Goal: Information Seeking & Learning: Learn about a topic

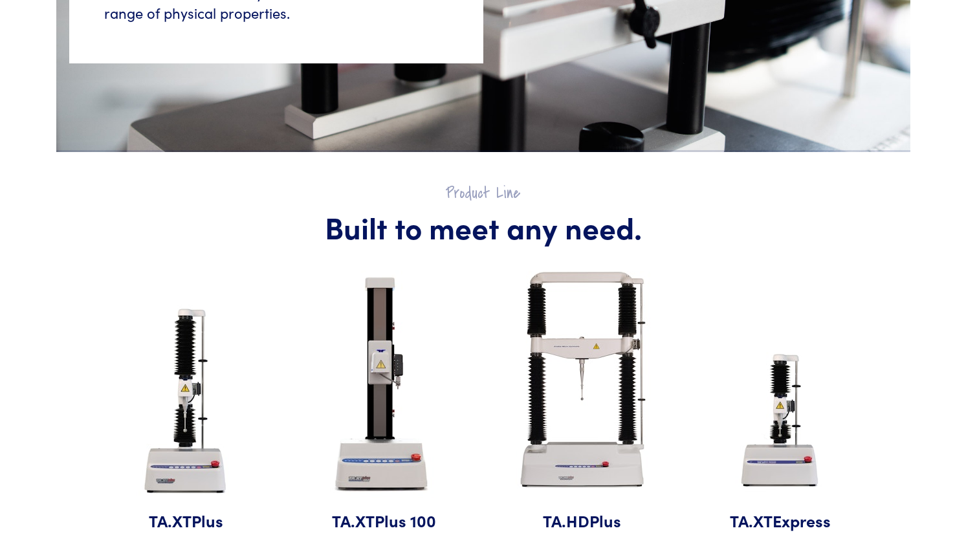
scroll to position [566, 0]
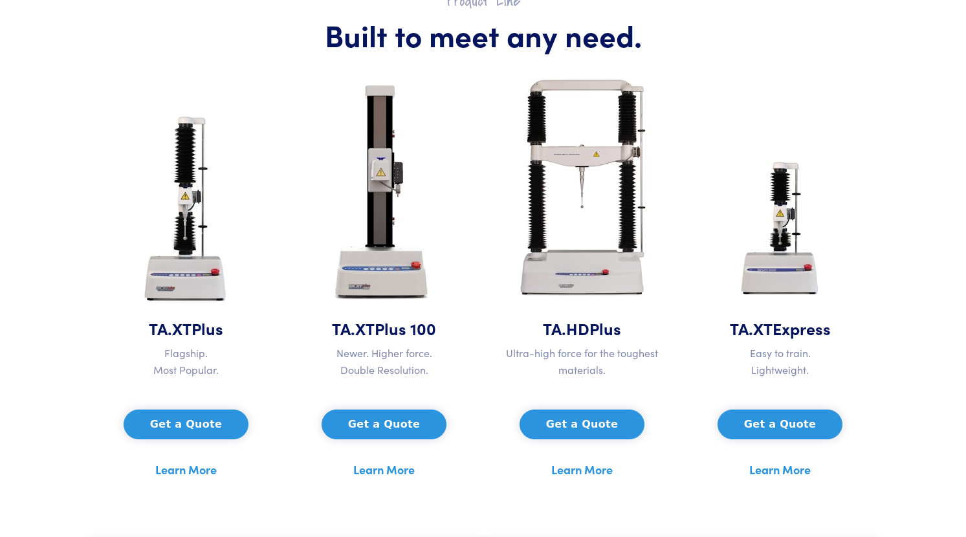
click at [576, 470] on link "Learn More" at bounding box center [581, 469] width 61 height 19
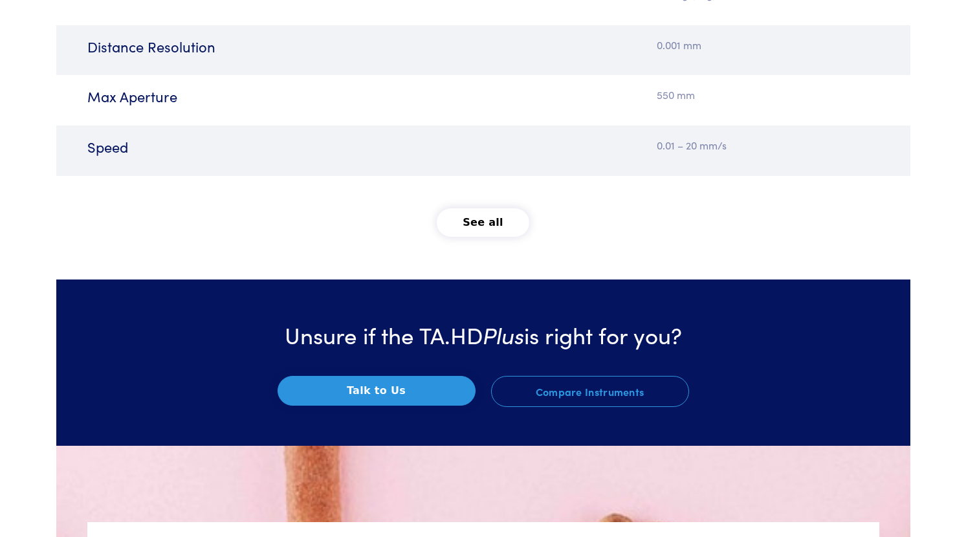
scroll to position [2007, 0]
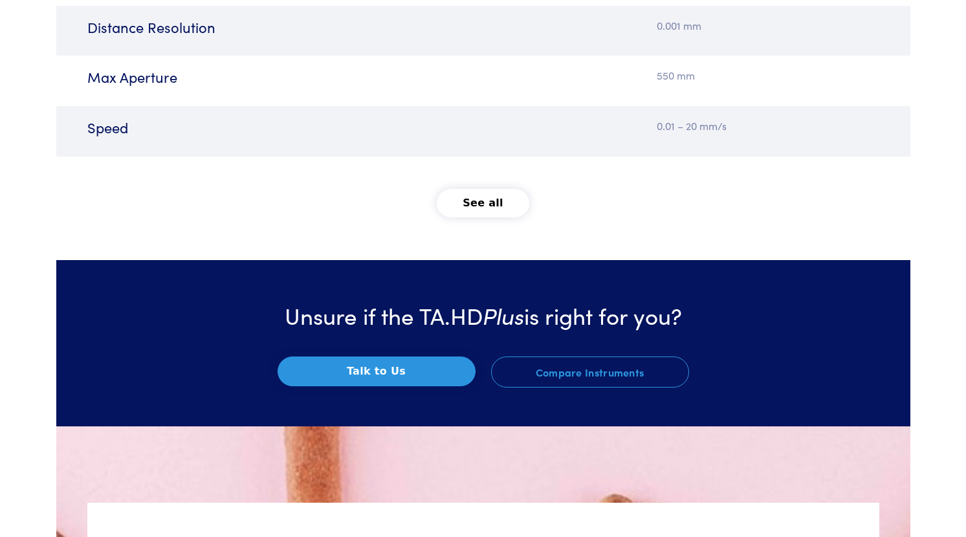
click at [486, 206] on button "See all" at bounding box center [483, 203] width 93 height 28
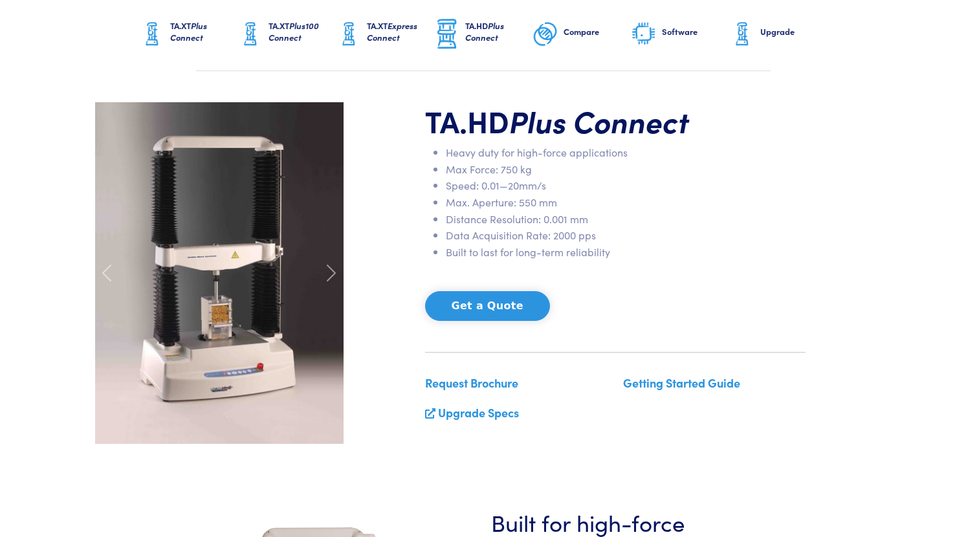
scroll to position [28, 0]
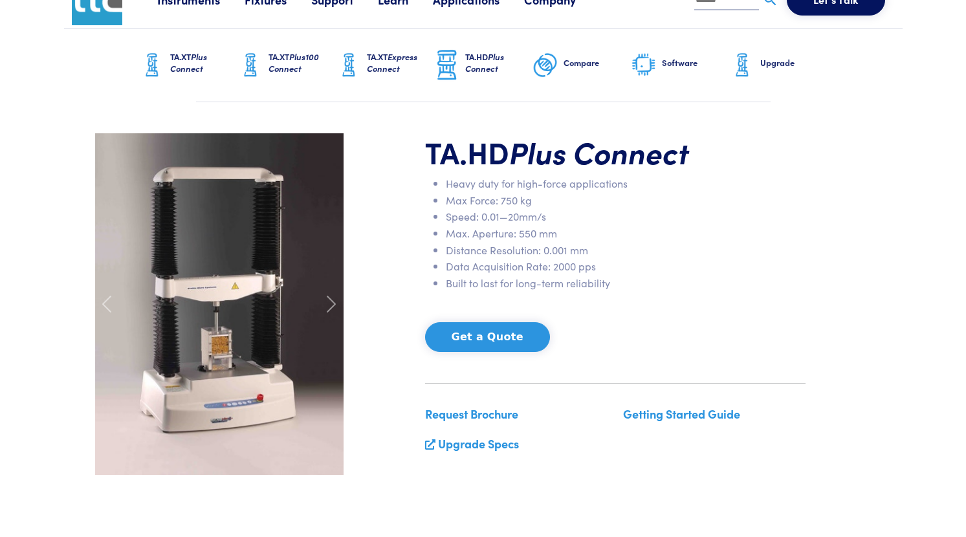
click at [484, 447] on link "Upgrade Specs" at bounding box center [478, 444] width 81 height 16
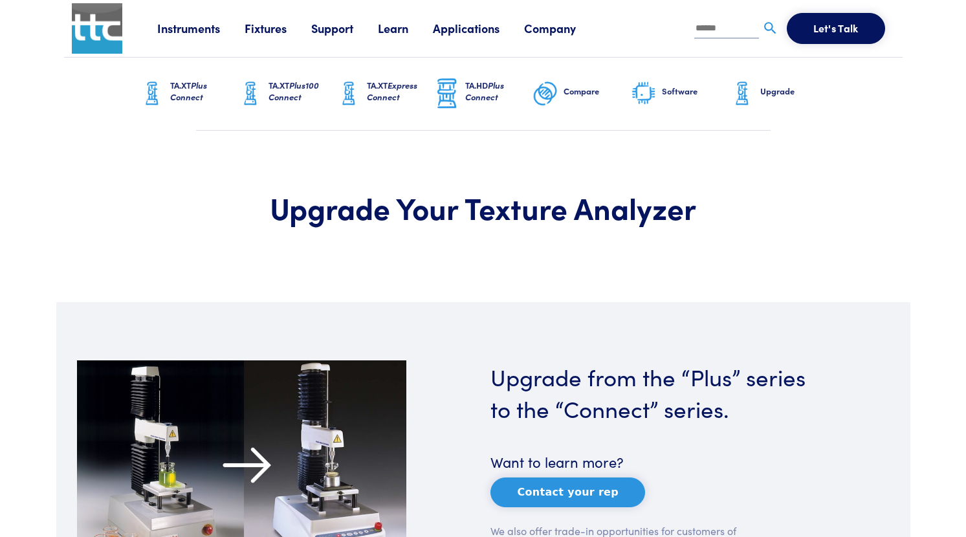
click at [484, 86] on h6 "TA.HD Plus Connect" at bounding box center [498, 91] width 67 height 23
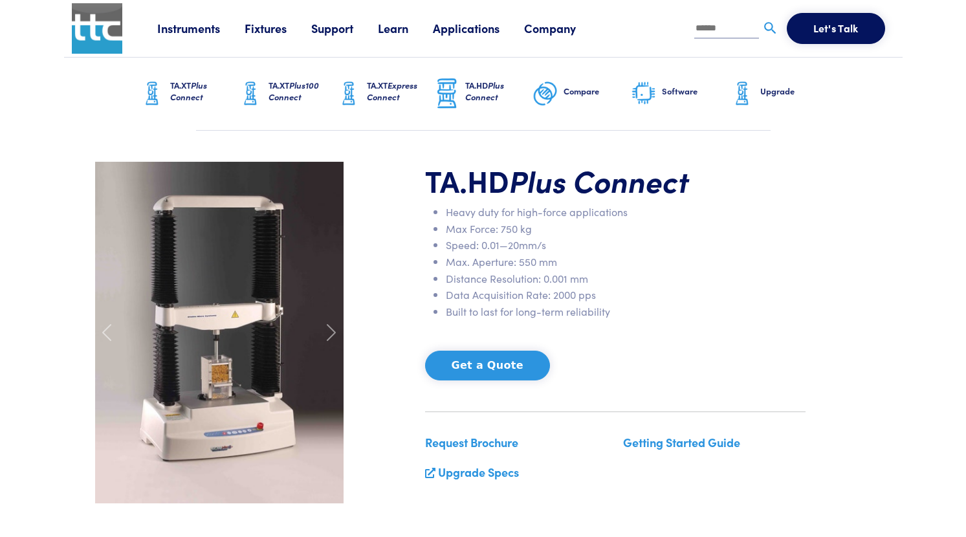
click at [335, 29] on link "Support" at bounding box center [344, 28] width 67 height 16
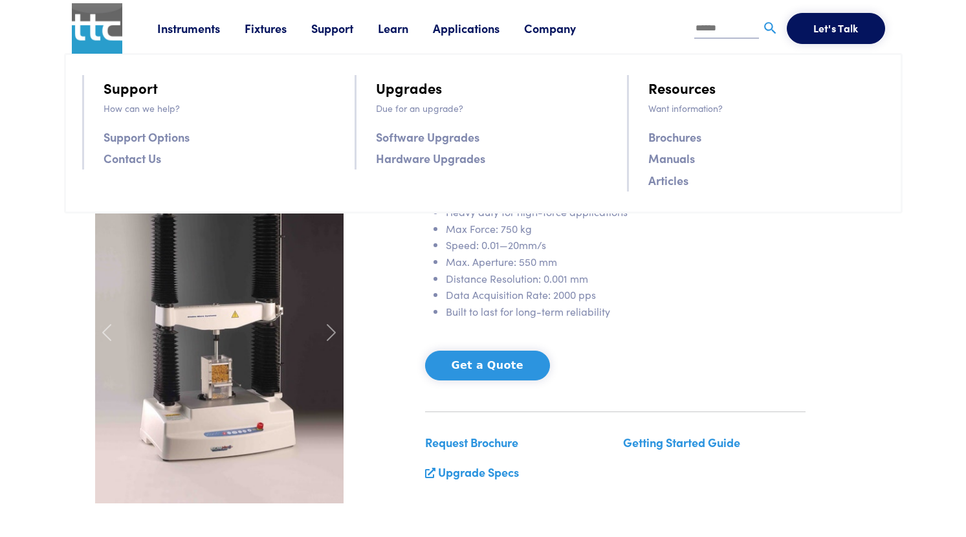
click at [213, 28] on link "Instruments" at bounding box center [200, 28] width 87 height 16
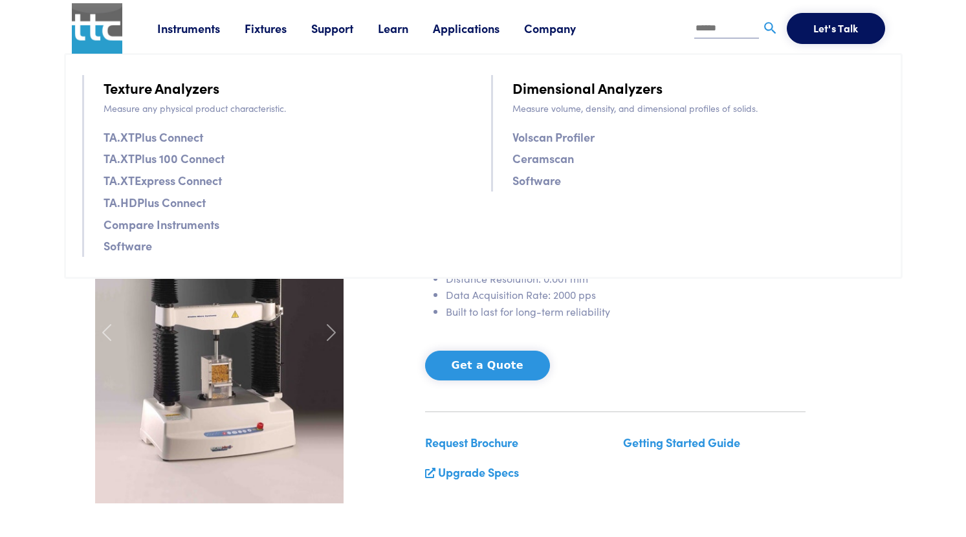
click at [183, 137] on link "TA.XTPlus Connect" at bounding box center [154, 137] width 100 height 19
